Goal: Navigation & Orientation: Find specific page/section

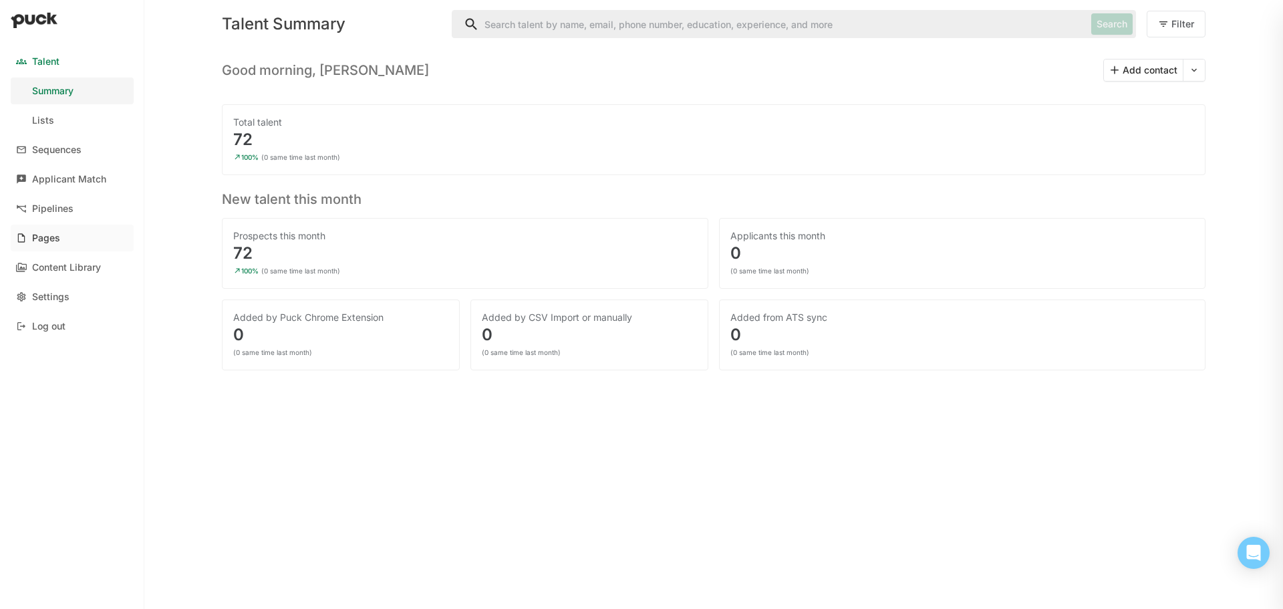
click at [41, 241] on div "Pages" at bounding box center [46, 238] width 28 height 11
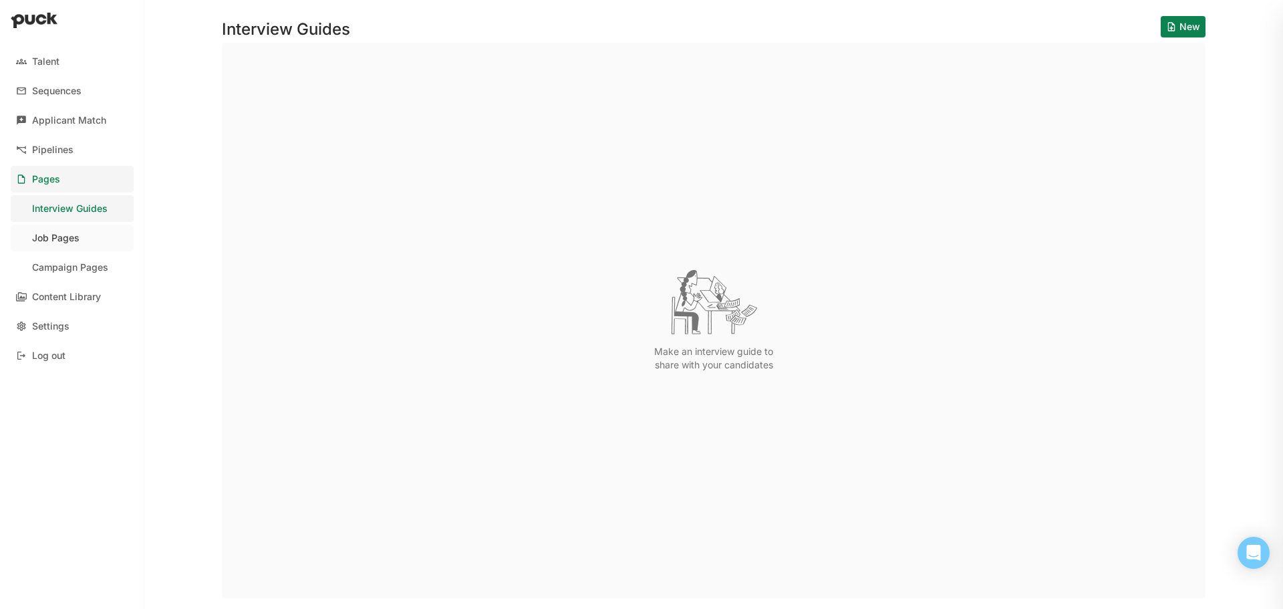
click at [47, 245] on link "Job Pages" at bounding box center [72, 238] width 123 height 27
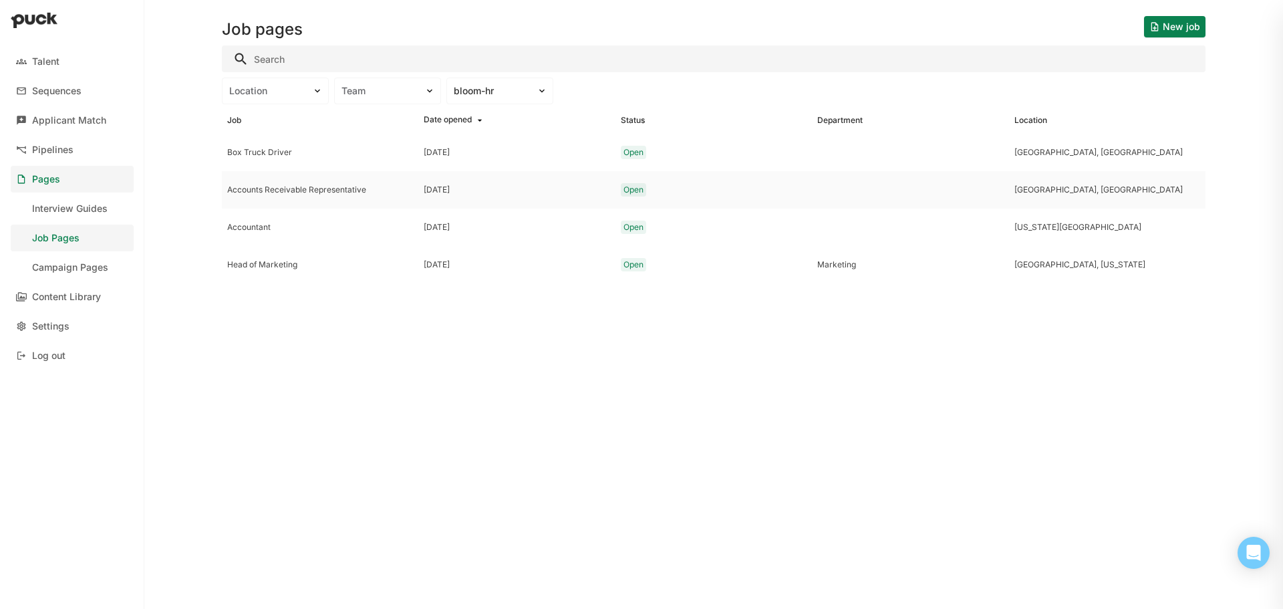
click at [265, 187] on div "Accounts Receivable Representative" at bounding box center [320, 189] width 186 height 9
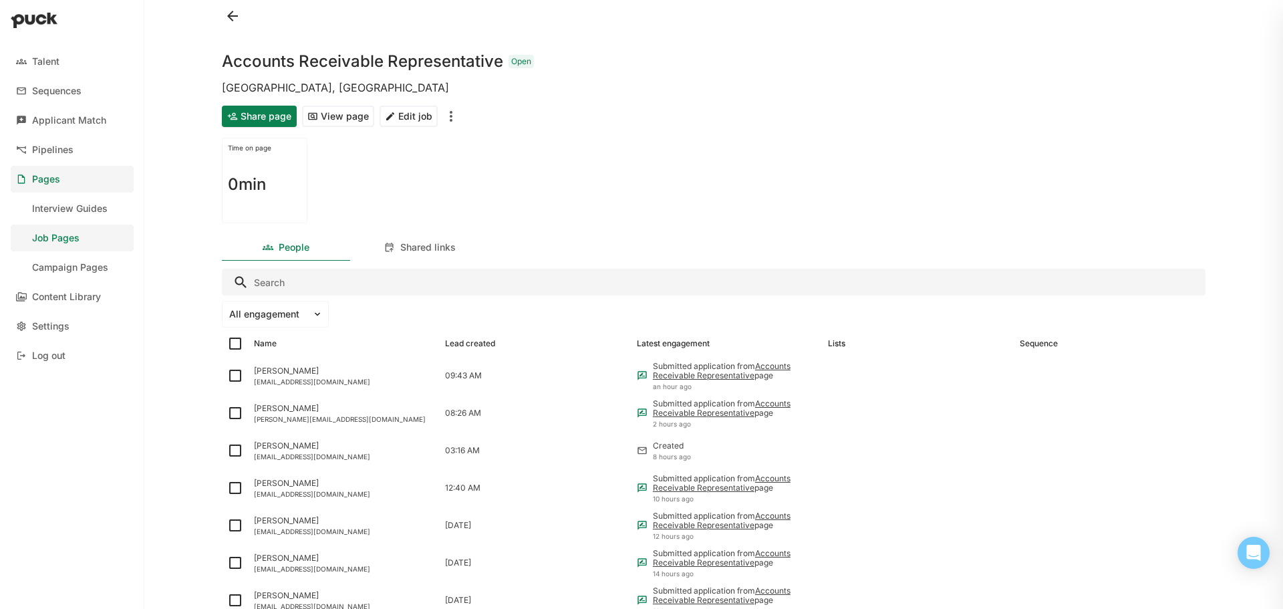
click at [234, 17] on button at bounding box center [232, 15] width 21 height 21
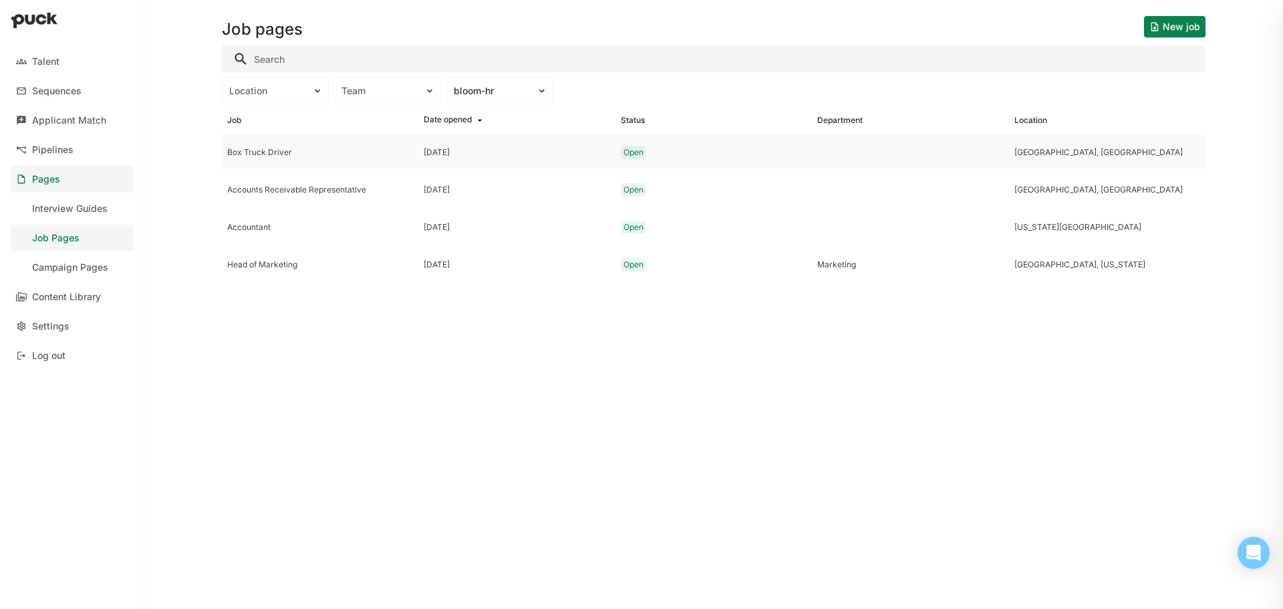
click at [275, 154] on div "Box Truck Driver" at bounding box center [320, 152] width 186 height 9
